Goal: Information Seeking & Learning: Understand process/instructions

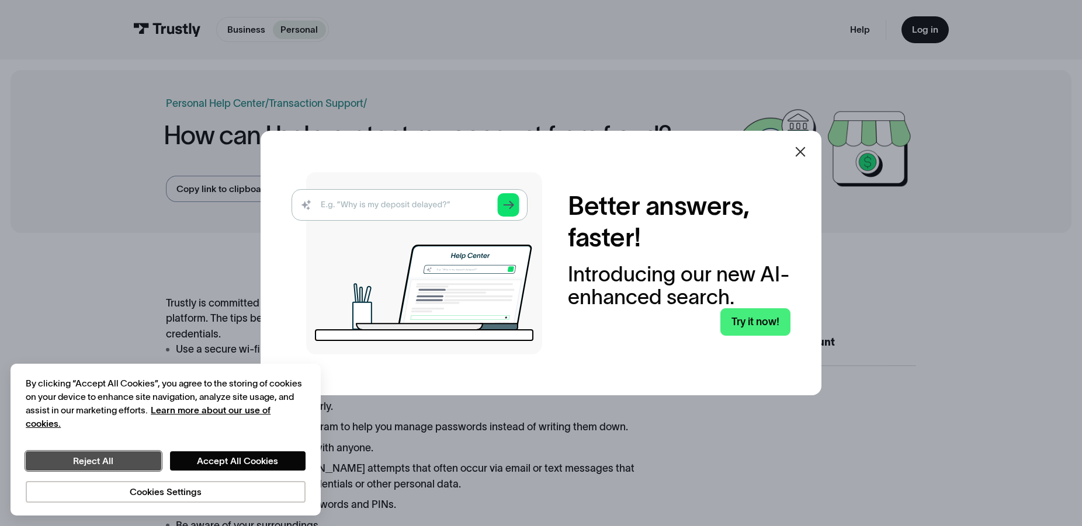
click at [131, 466] on button "Reject All" at bounding box center [93, 461] width 135 height 19
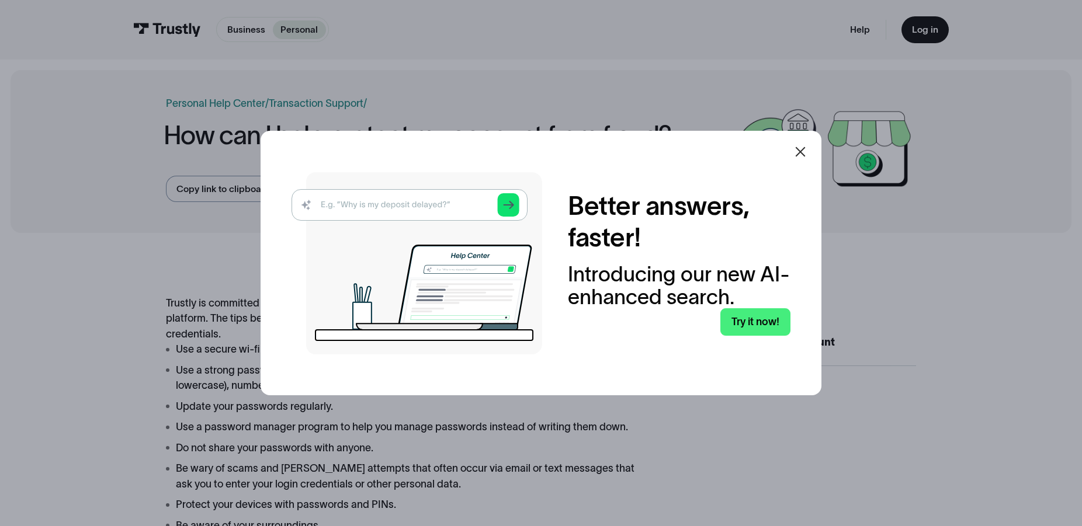
click at [805, 148] on icon at bounding box center [800, 152] width 14 height 14
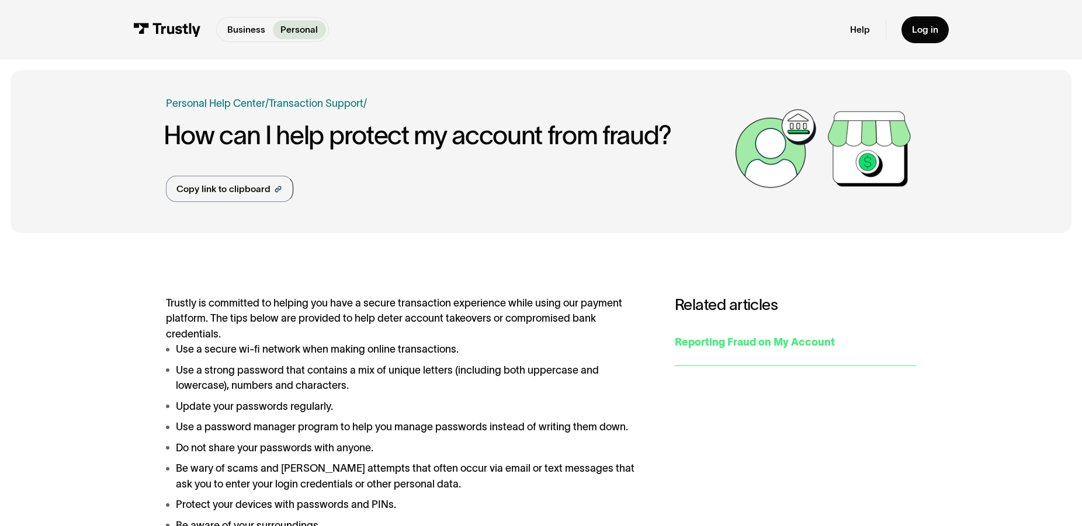
click at [748, 342] on div "Reporting Fraud on My Account" at bounding box center [795, 343] width 241 height 16
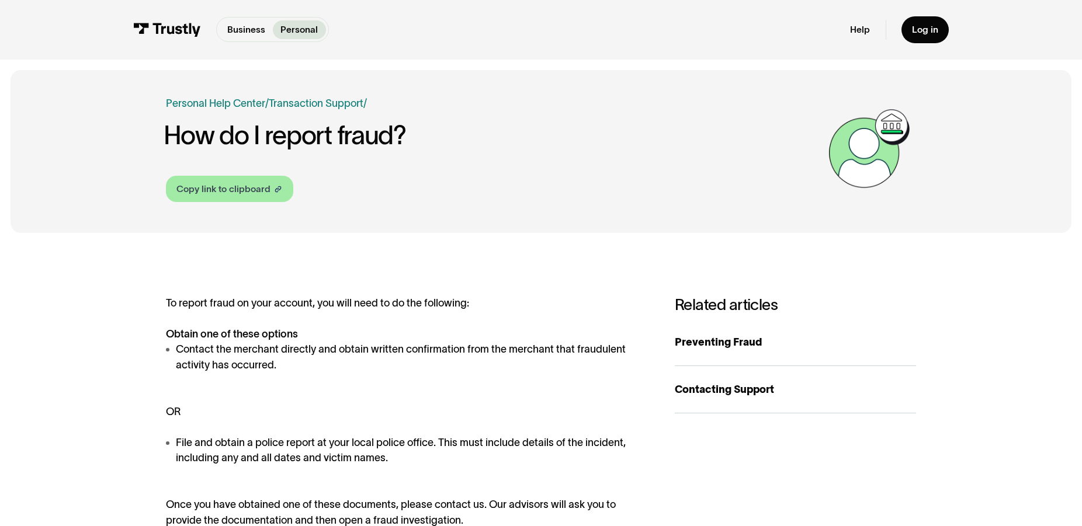
click at [251, 189] on div "Copy link to clipboard" at bounding box center [223, 188] width 94 height 13
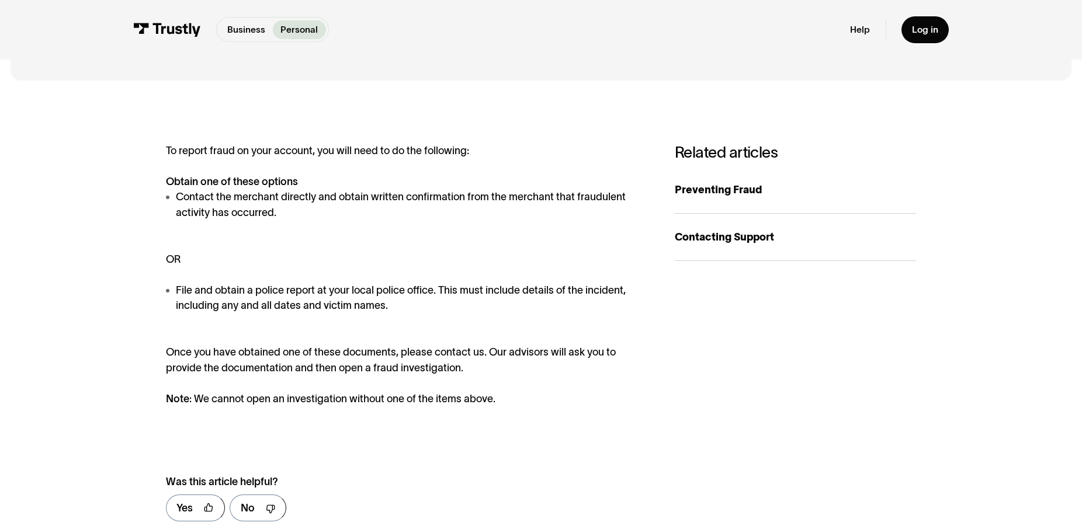
scroll to position [179, 0]
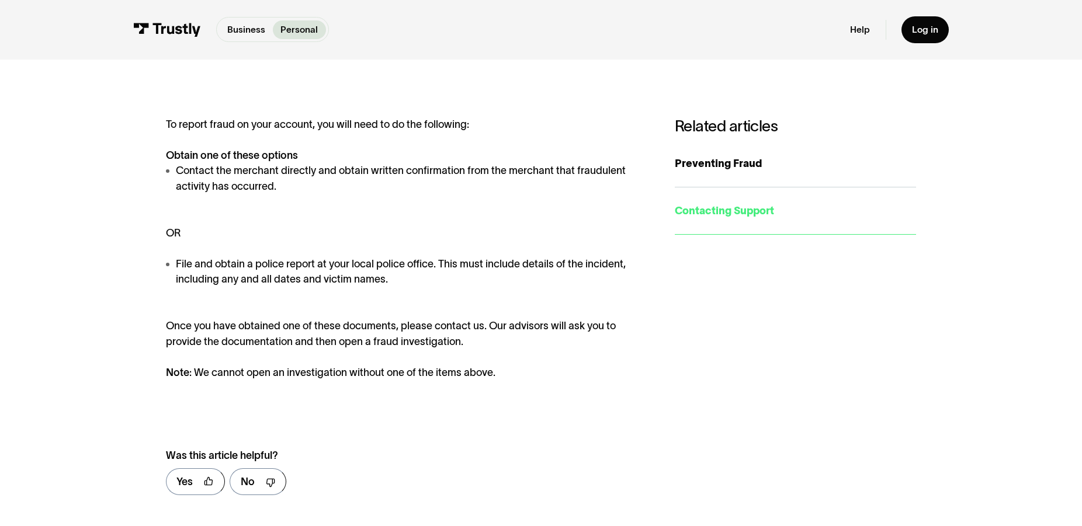
click at [742, 212] on div "Contacting Support" at bounding box center [795, 211] width 241 height 16
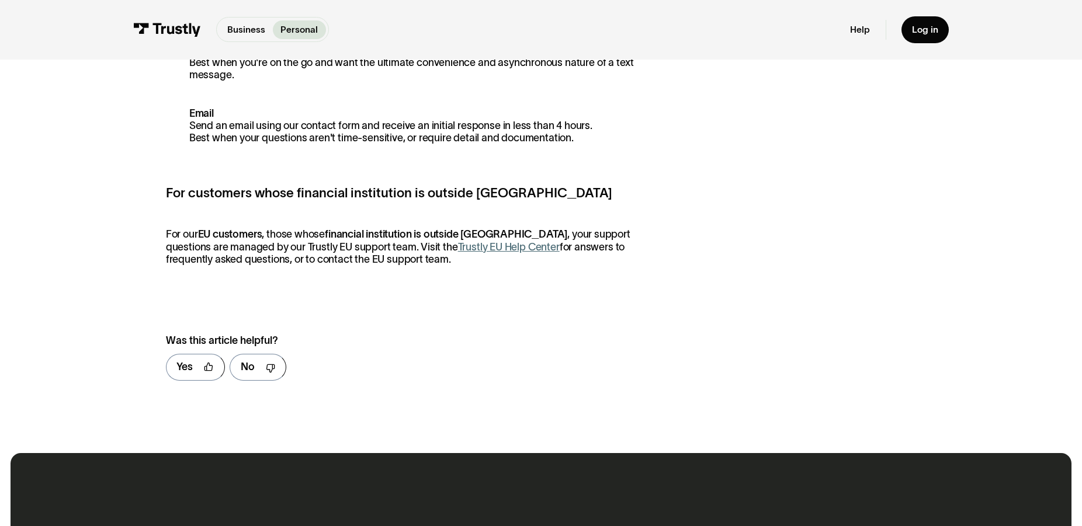
scroll to position [536, 0]
